Goal: Task Accomplishment & Management: Use online tool/utility

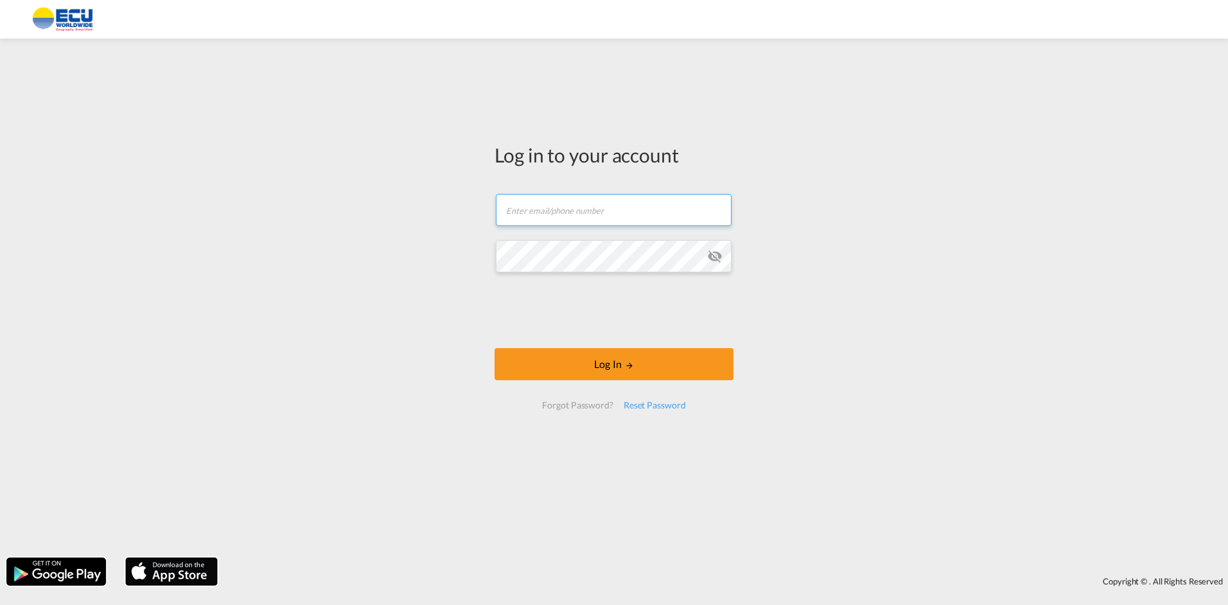
click at [596, 215] on input "text" at bounding box center [614, 210] width 236 height 32
paste input "[PERSON_NAME][EMAIL_ADDRESS][DOMAIN_NAME]"
type input "[PERSON_NAME][EMAIL_ADDRESS][DOMAIN_NAME]"
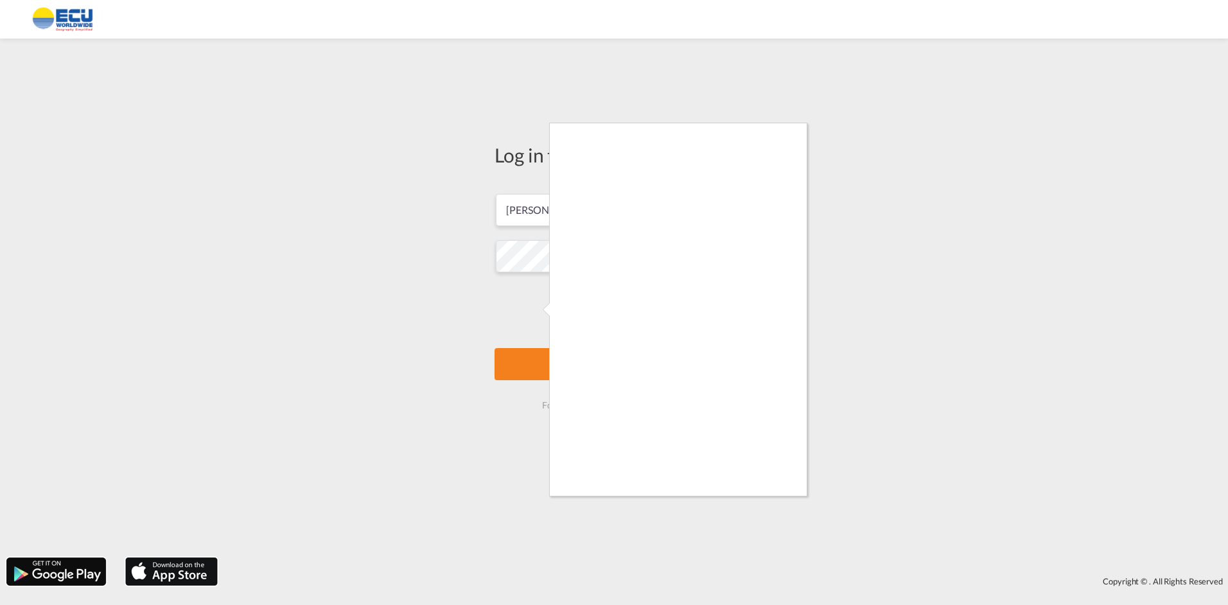
click at [541, 362] on body "Log in to your account [PERSON_NAME][EMAIL_ADDRESS][DOMAIN_NAME] Log In Forgot …" at bounding box center [614, 302] width 1228 height 605
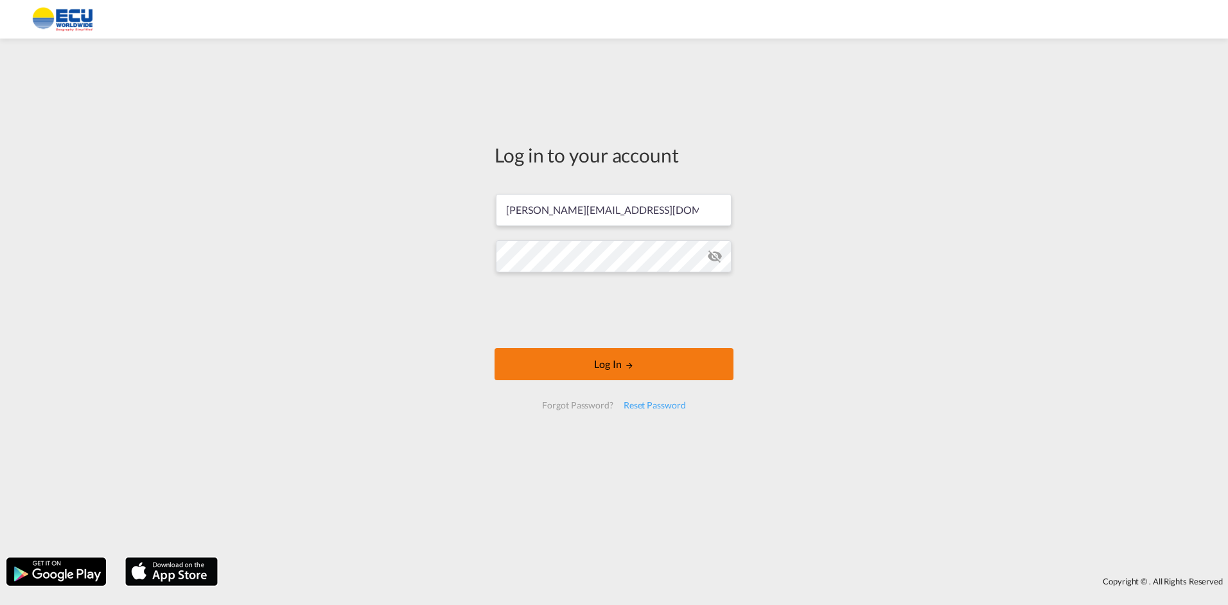
click at [583, 357] on button "Log In" at bounding box center [614, 364] width 239 height 32
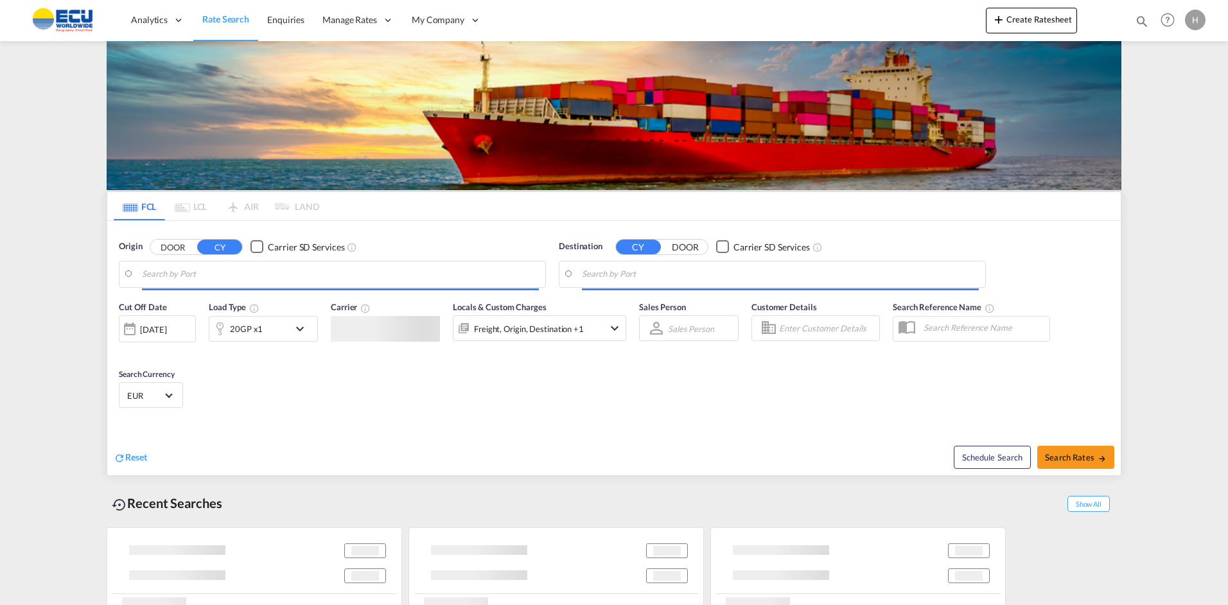
type input "[GEOGRAPHIC_DATA], [GEOGRAPHIC_DATA]"
type input "Port-of-[GEOGRAPHIC_DATA], TTPOS"
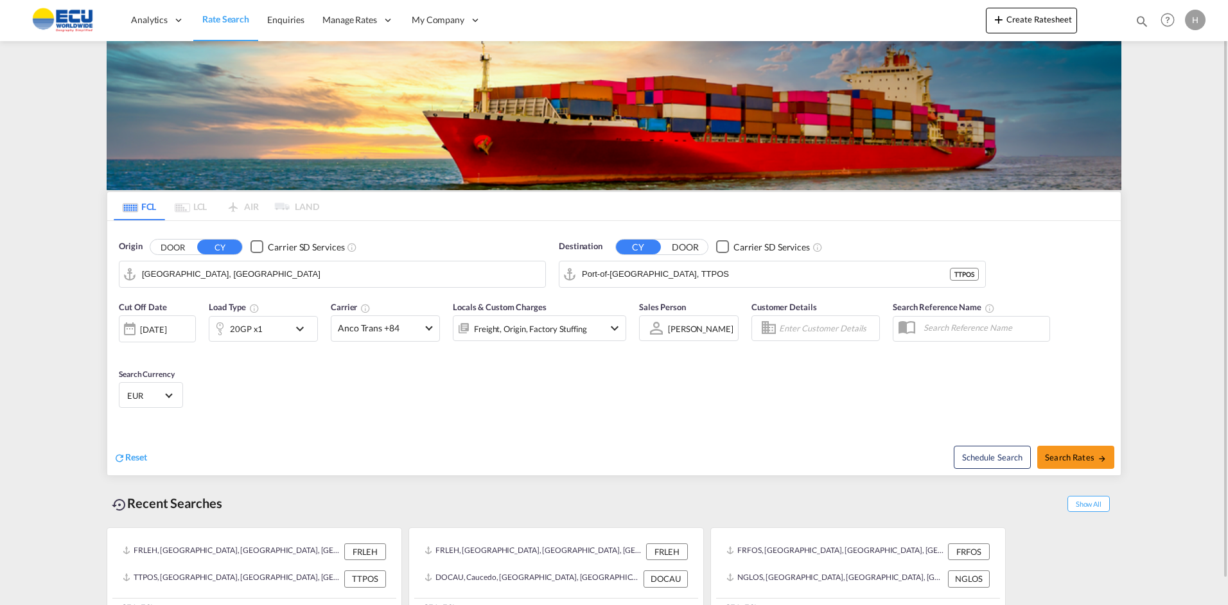
click at [183, 271] on input "[GEOGRAPHIC_DATA], [GEOGRAPHIC_DATA]" at bounding box center [340, 274] width 397 height 19
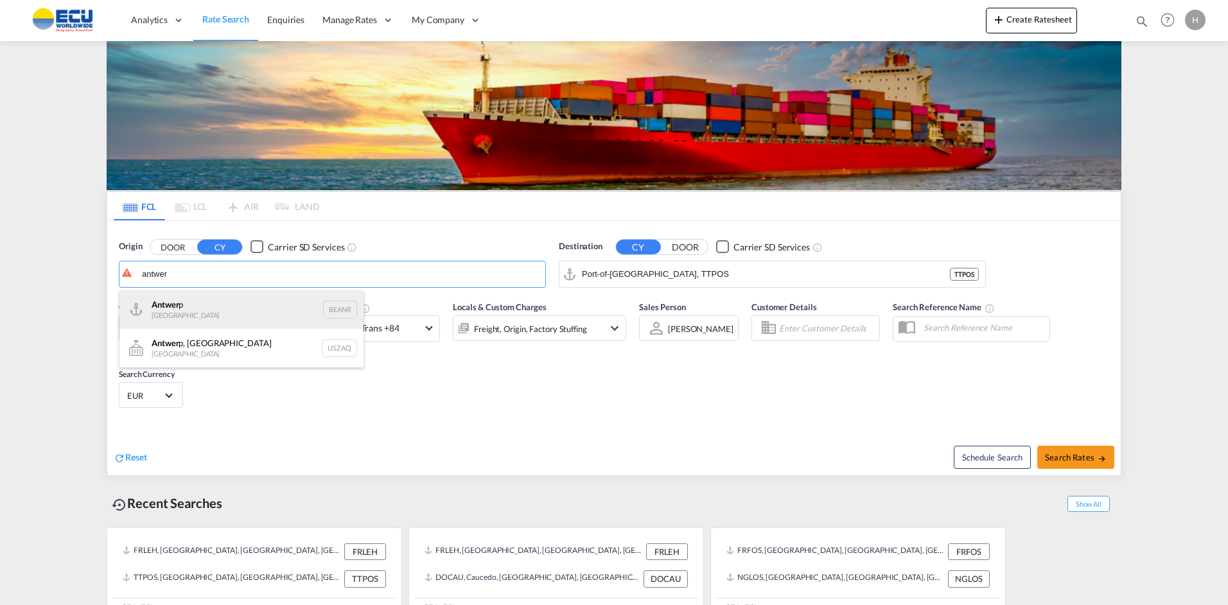
click at [178, 305] on div "Antwer p Belgium BEANR" at bounding box center [241, 309] width 244 height 39
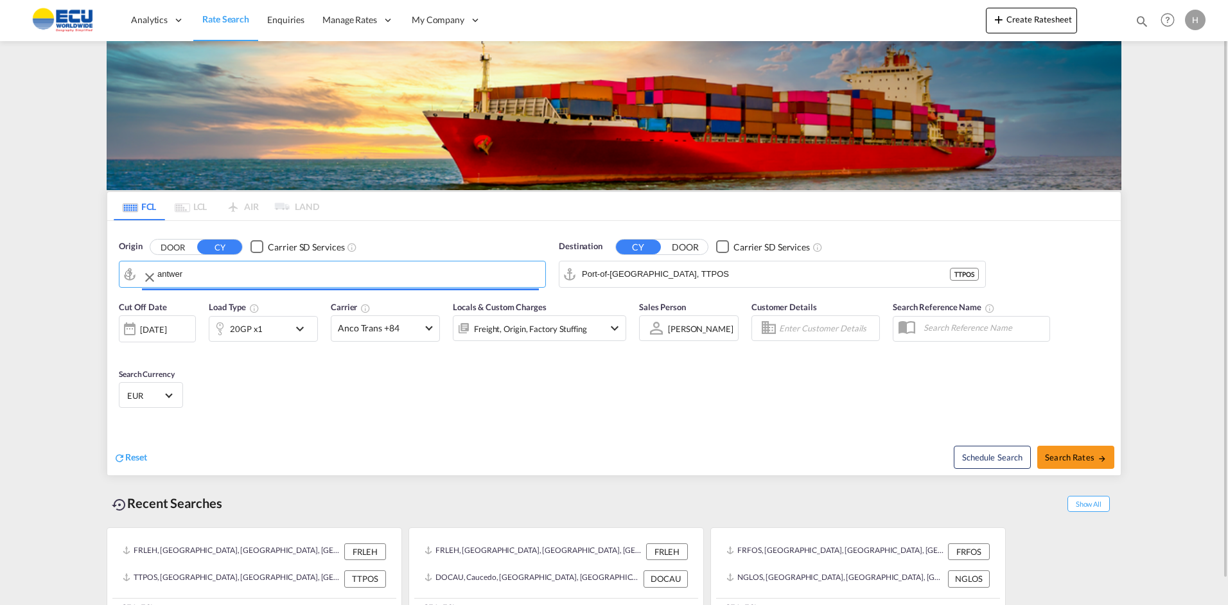
type input "[GEOGRAPHIC_DATA], BEANR"
click at [678, 267] on input "Port-of-[GEOGRAPHIC_DATA], TTPOS" at bounding box center [780, 274] width 397 height 19
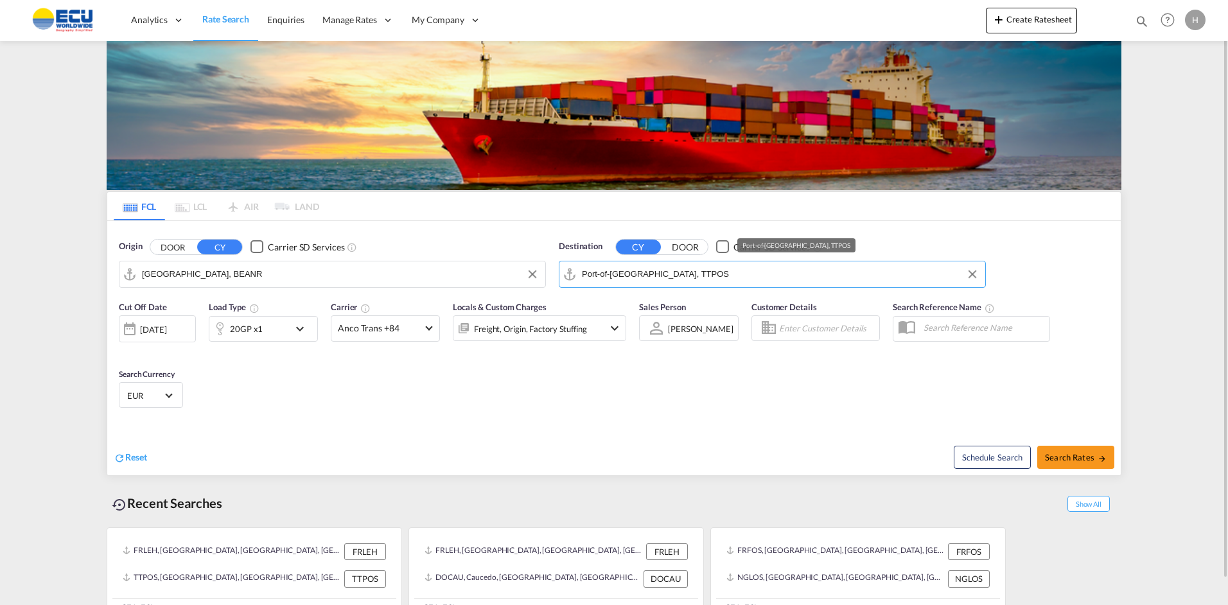
click at [678, 267] on input "Port-of-[GEOGRAPHIC_DATA], TTPOS" at bounding box center [780, 274] width 397 height 19
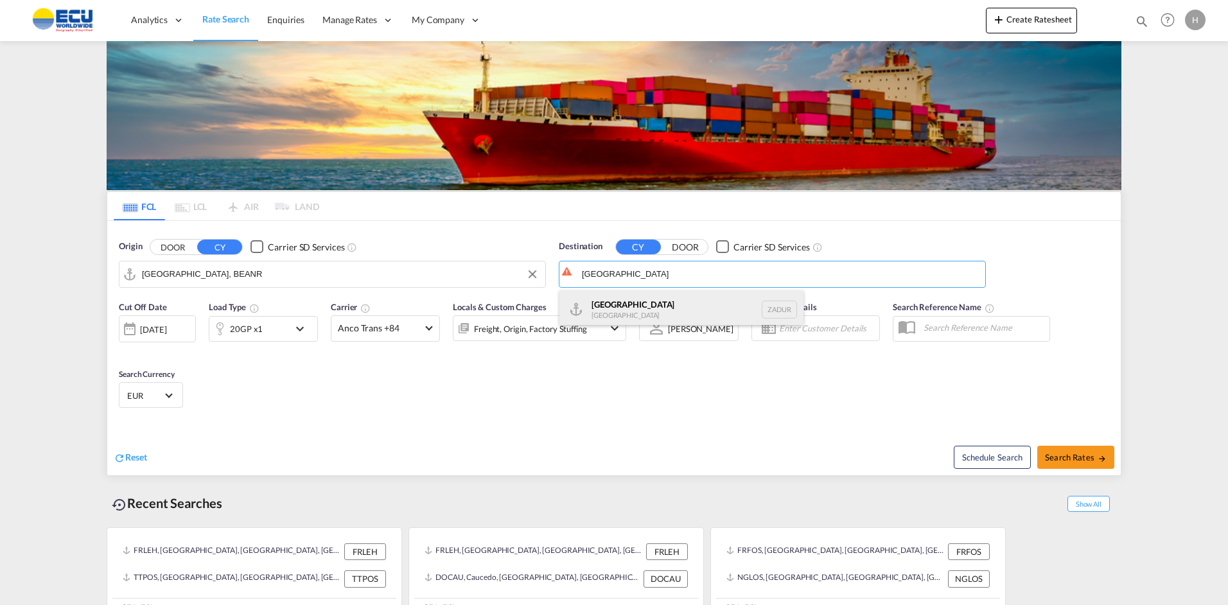
click at [633, 305] on div "[GEOGRAPHIC_DATA] [GEOGRAPHIC_DATA] ZADUR" at bounding box center [682, 309] width 244 height 39
type input "[GEOGRAPHIC_DATA], ZADUR"
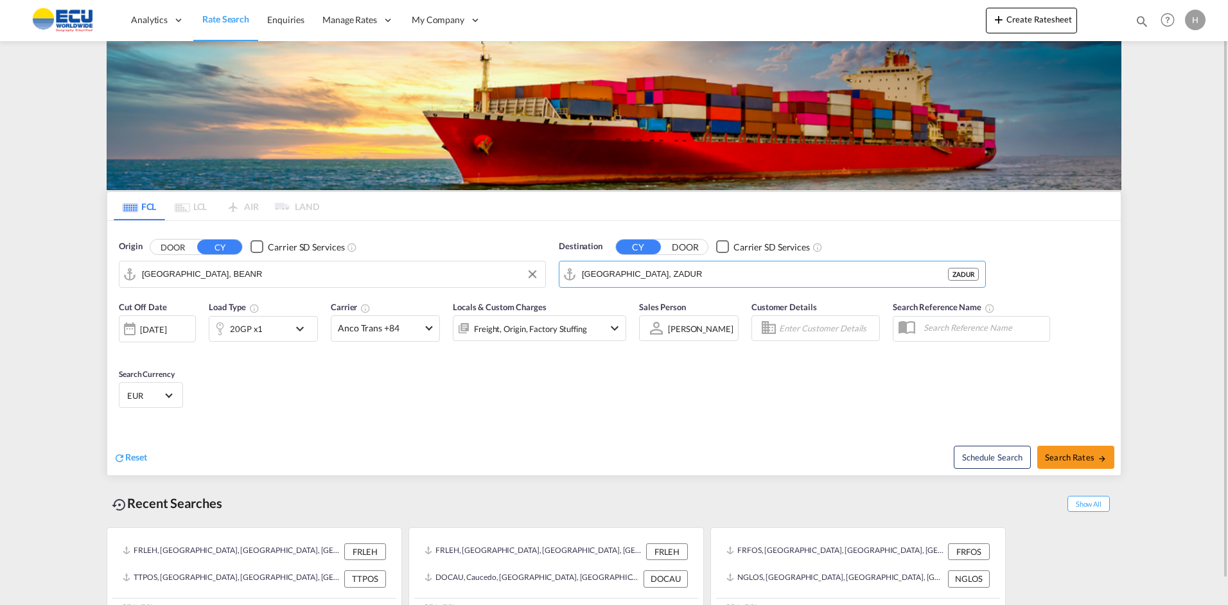
scroll to position [27, 0]
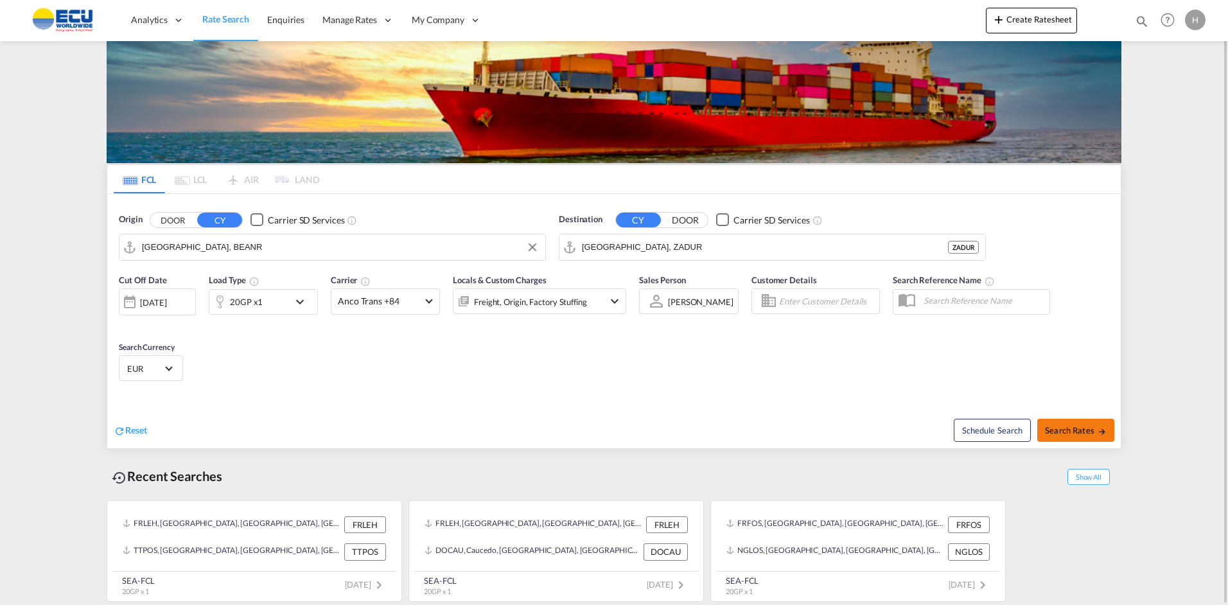
click at [1085, 427] on span "Search Rates" at bounding box center [1076, 430] width 62 height 10
type input "BEANR to ZADUR / [DATE]"
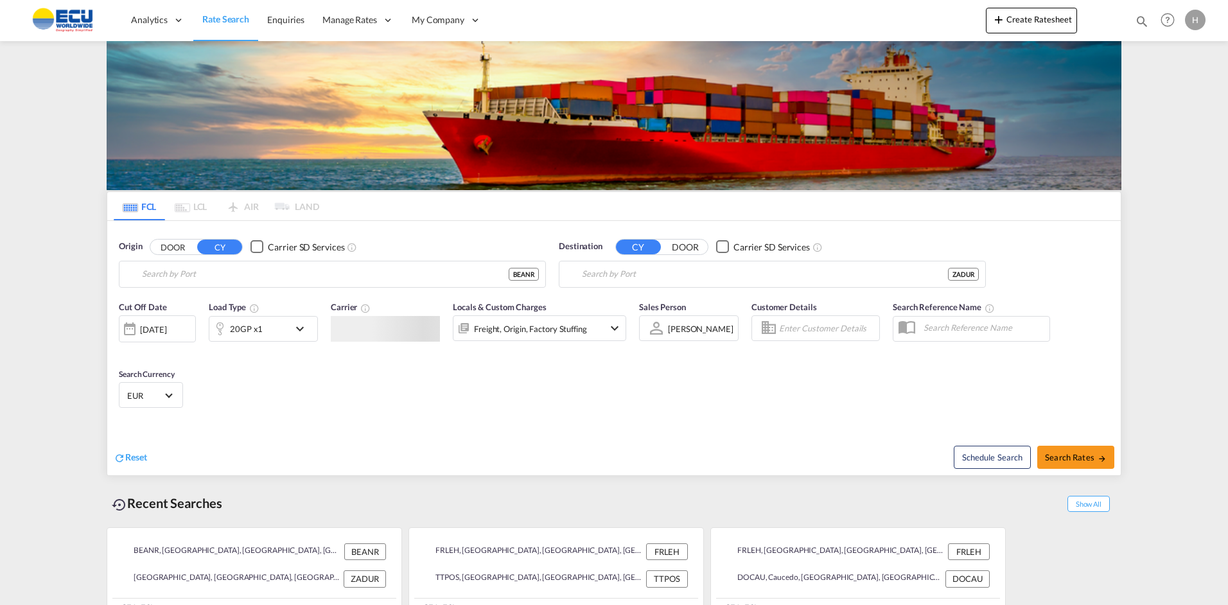
type input "[GEOGRAPHIC_DATA], BEANR"
type input "[GEOGRAPHIC_DATA], ZADUR"
